Goal: Information Seeking & Learning: Learn about a topic

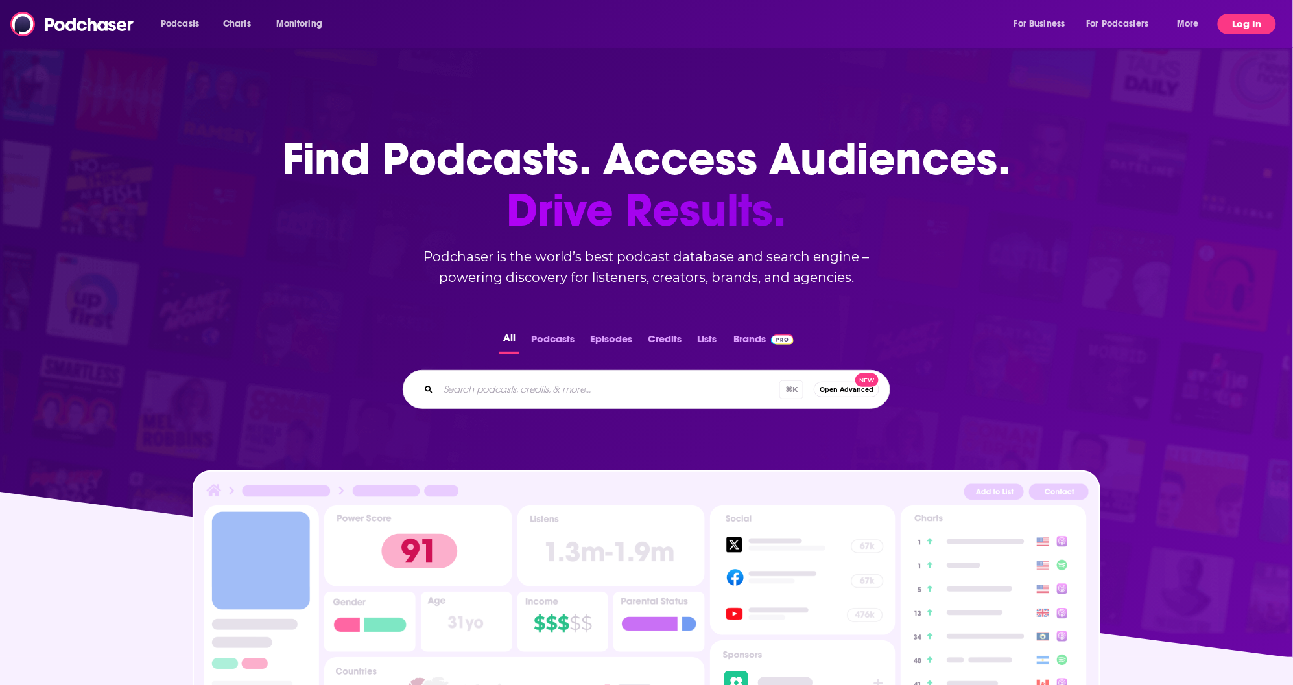
click at [1248, 24] on button "Log In" at bounding box center [1246, 24] width 58 height 21
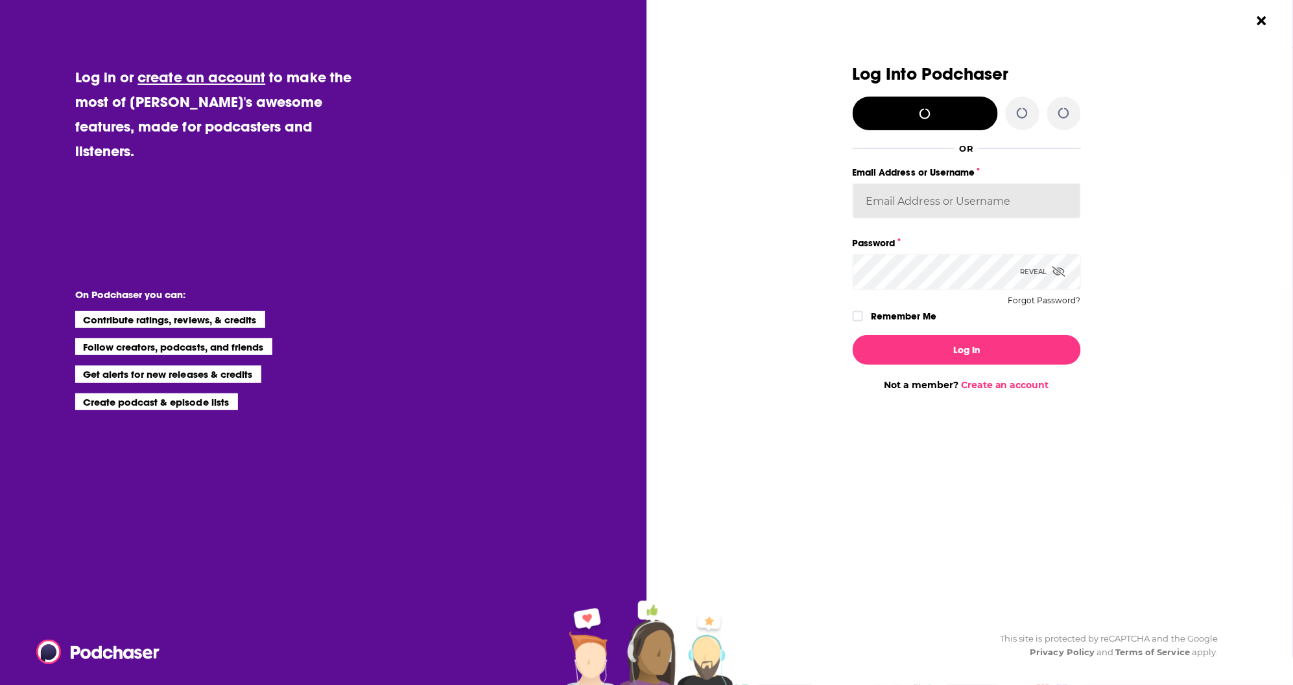
type input "[EMAIL_ADDRESS][DOMAIN_NAME]"
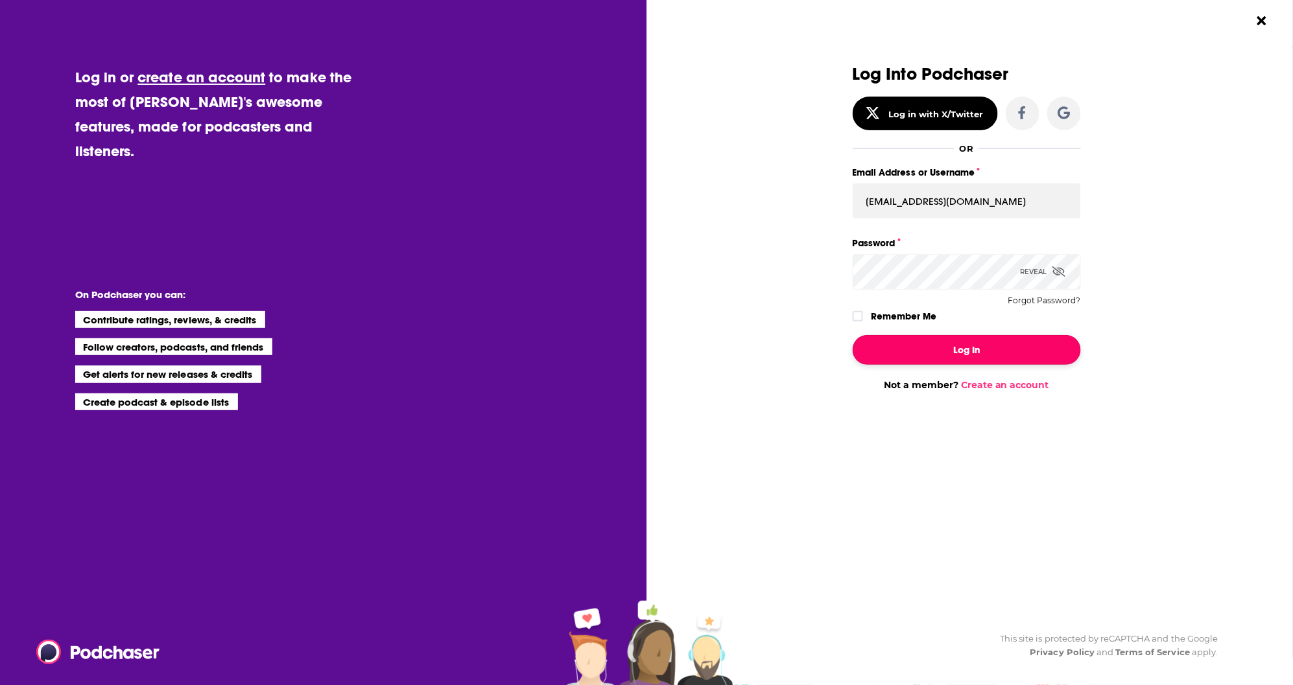
click at [964, 350] on button "Log In" at bounding box center [966, 350] width 228 height 30
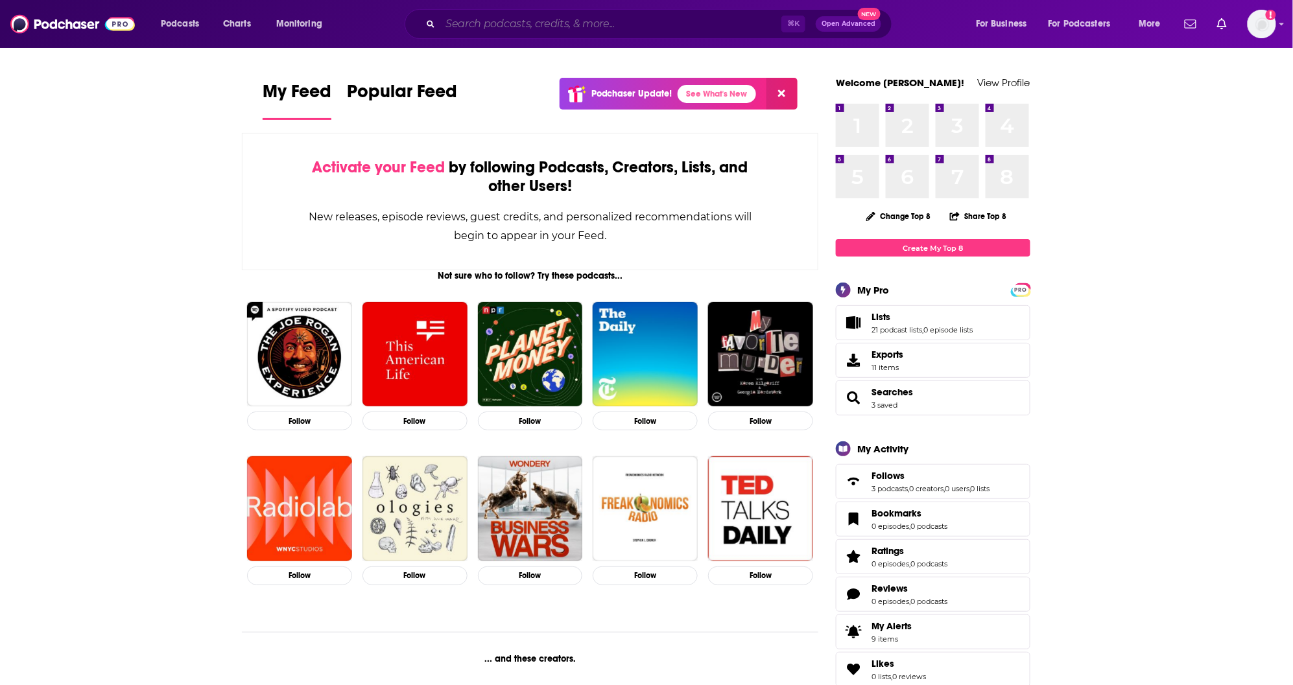
click at [508, 25] on input "Search podcasts, credits, & more..." at bounding box center [610, 24] width 341 height 21
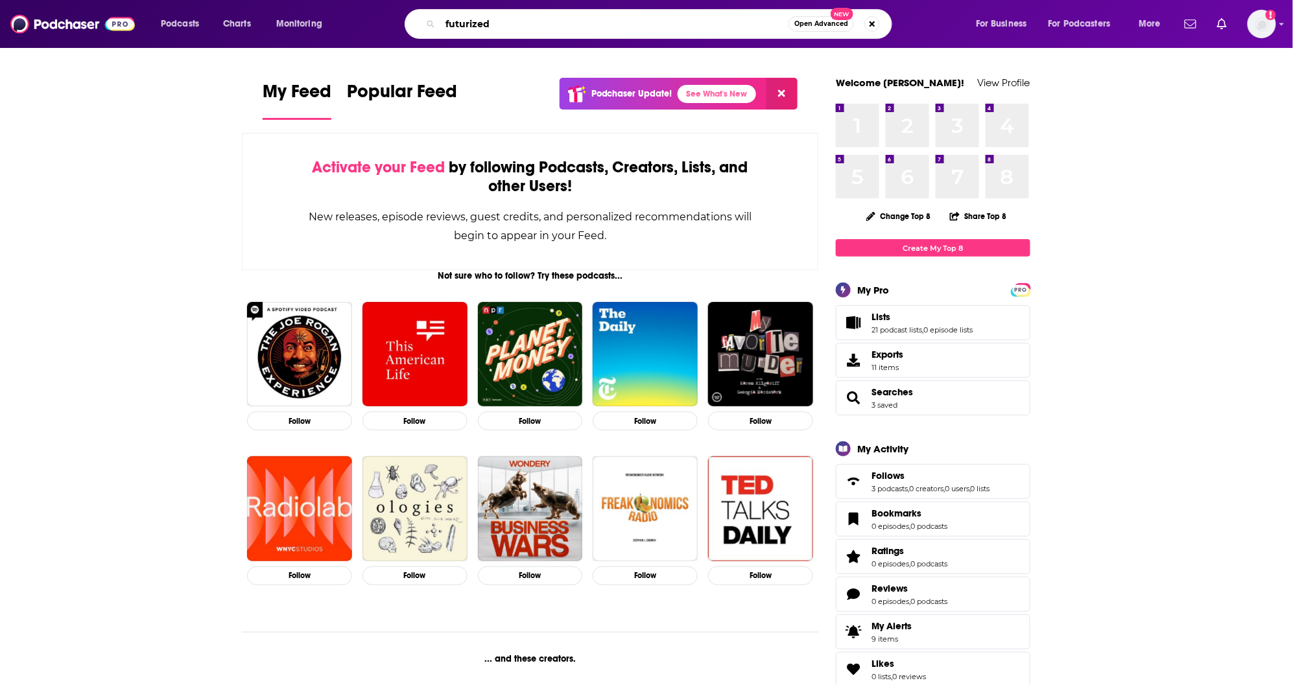
type input "futurized"
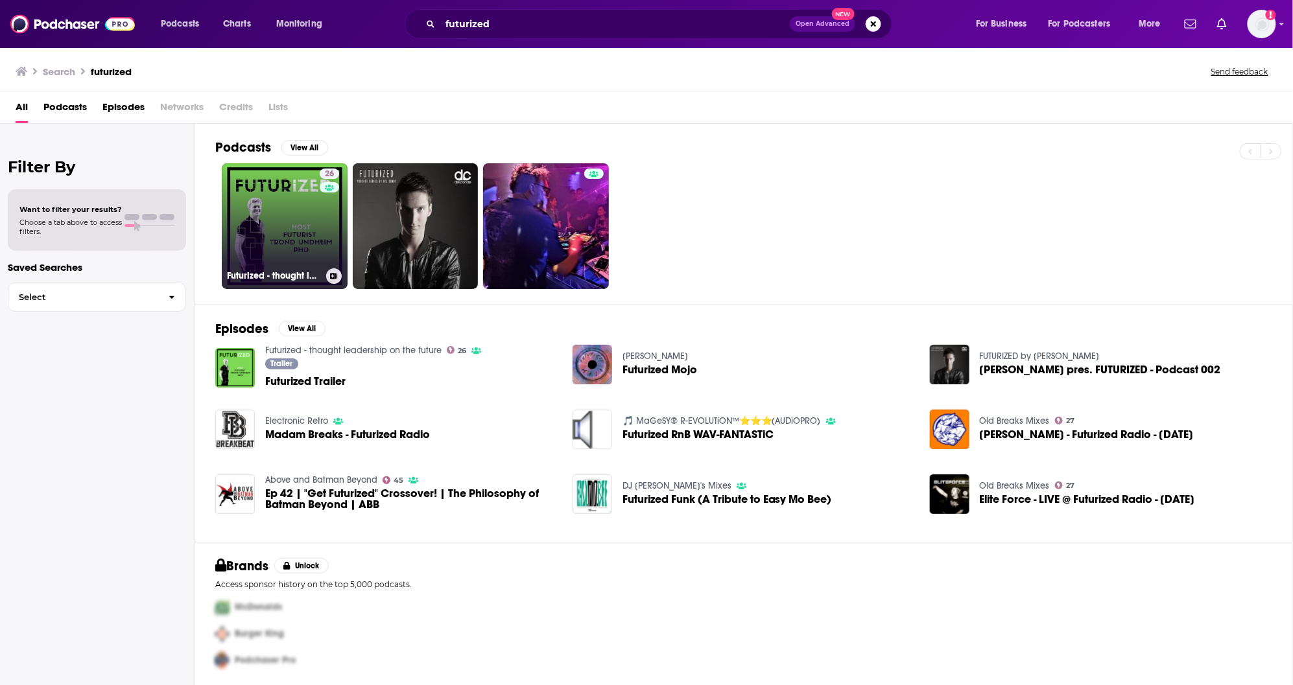
click at [277, 258] on link "26 Futurized - thought leadership on the future" at bounding box center [285, 226] width 126 height 126
